Goal: Task Accomplishment & Management: Use online tool/utility

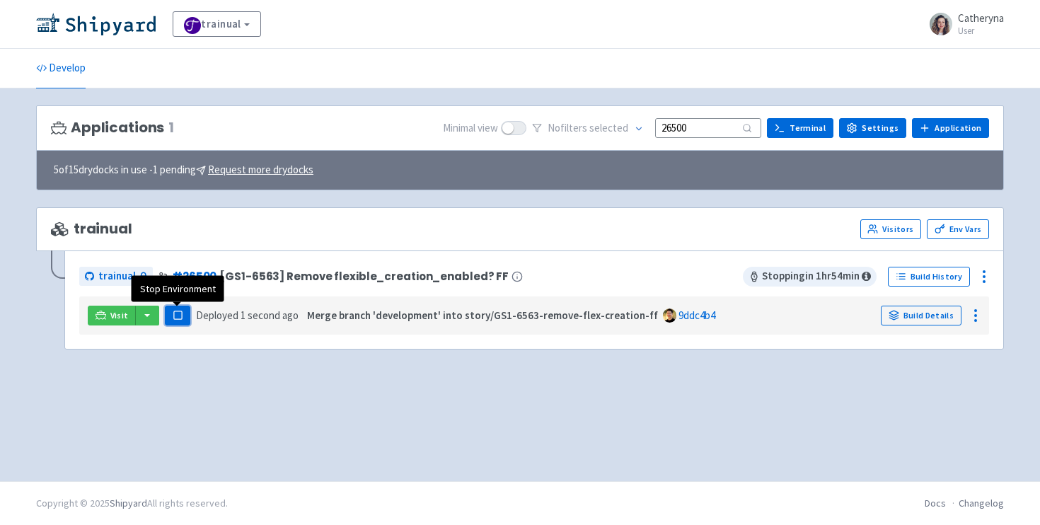
click at [173, 319] on icon "button" at bounding box center [178, 315] width 11 height 11
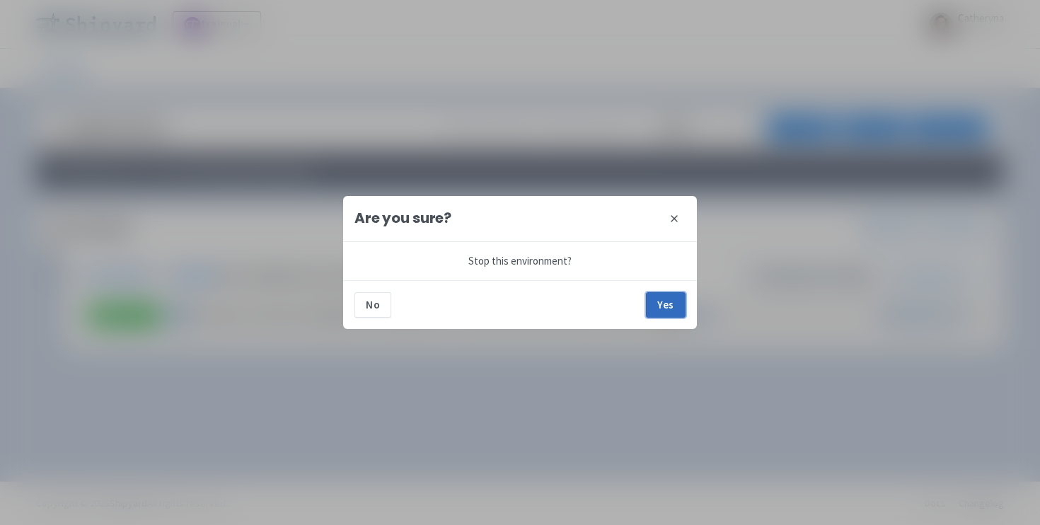
click at [662, 309] on button "Yes" at bounding box center [666, 304] width 40 height 25
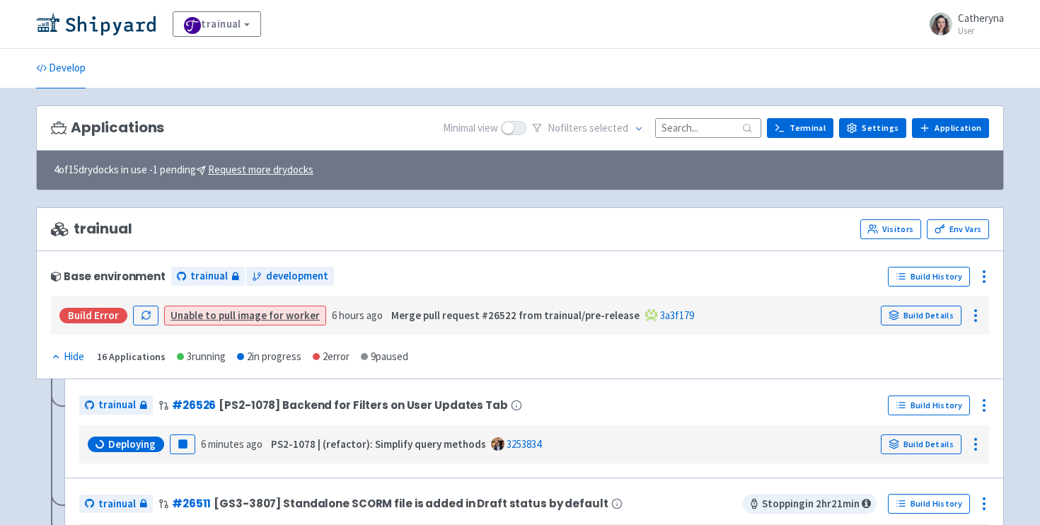
click at [720, 129] on input at bounding box center [708, 127] width 106 height 19
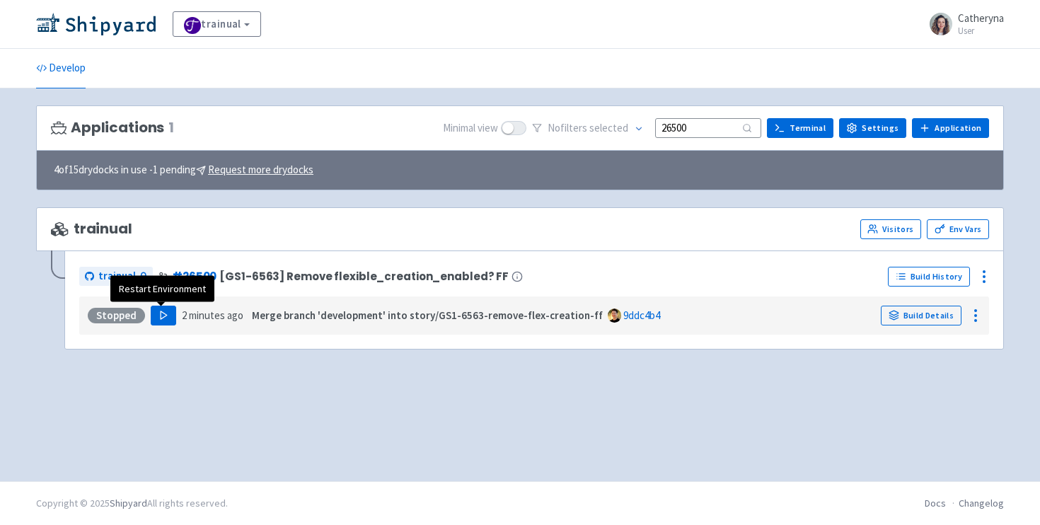
type input "26500"
click at [161, 314] on polygon "button" at bounding box center [164, 315] width 6 height 8
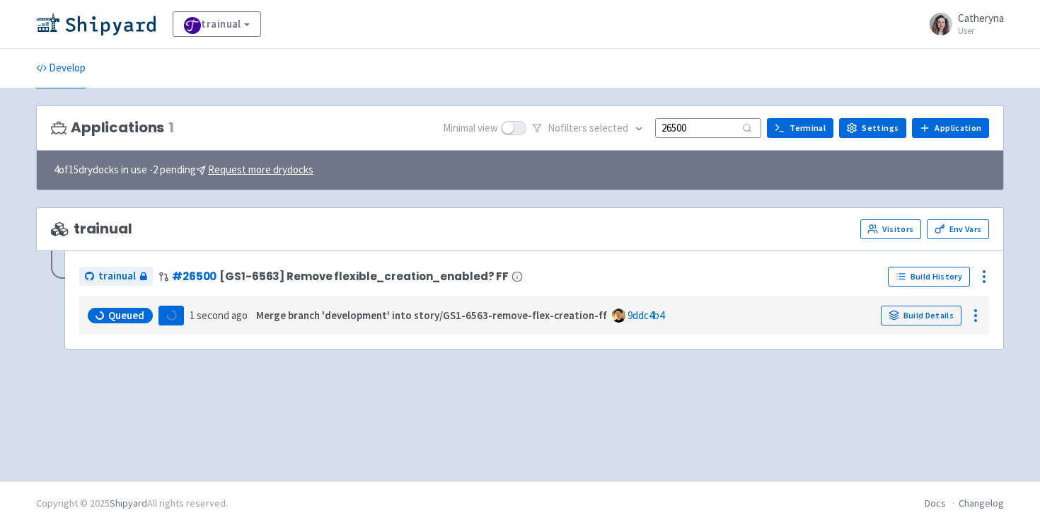
click at [157, 318] on div "Queued Loading 1 second ago Merge branch 'development' into story/GS1-6563-remo…" at bounding box center [534, 315] width 898 height 27
click at [168, 320] on icon "button" at bounding box center [171, 315] width 11 height 11
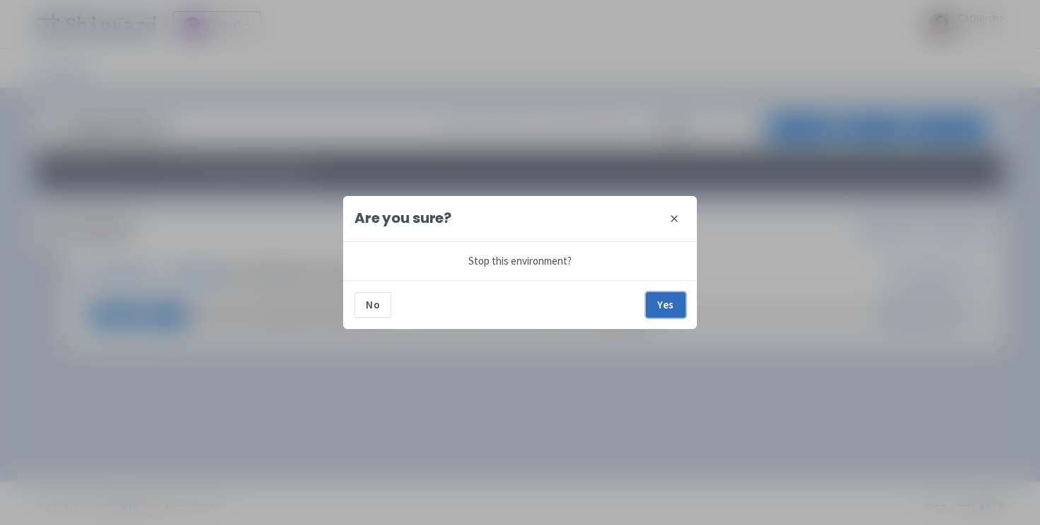
click at [661, 302] on button "Yes" at bounding box center [666, 304] width 40 height 25
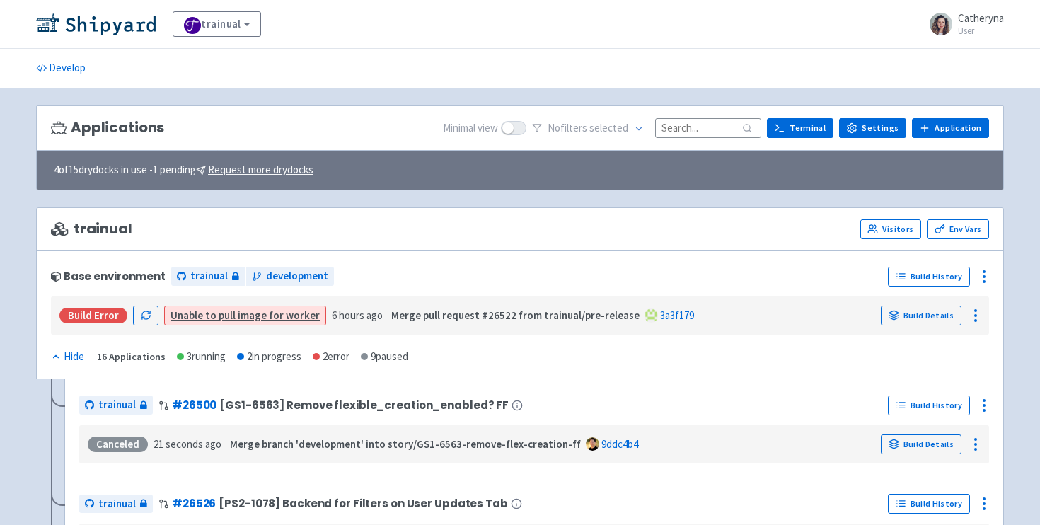
click at [733, 129] on input at bounding box center [708, 127] width 106 height 19
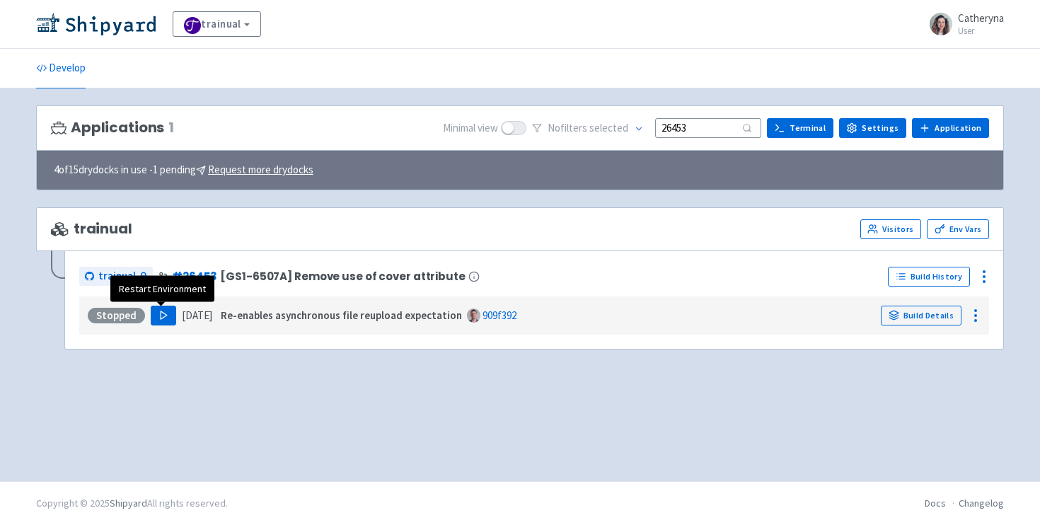
type input "26453"
click at [169, 318] on button "Play" at bounding box center [163, 316] width 25 height 20
